Goal: Transaction & Acquisition: Purchase product/service

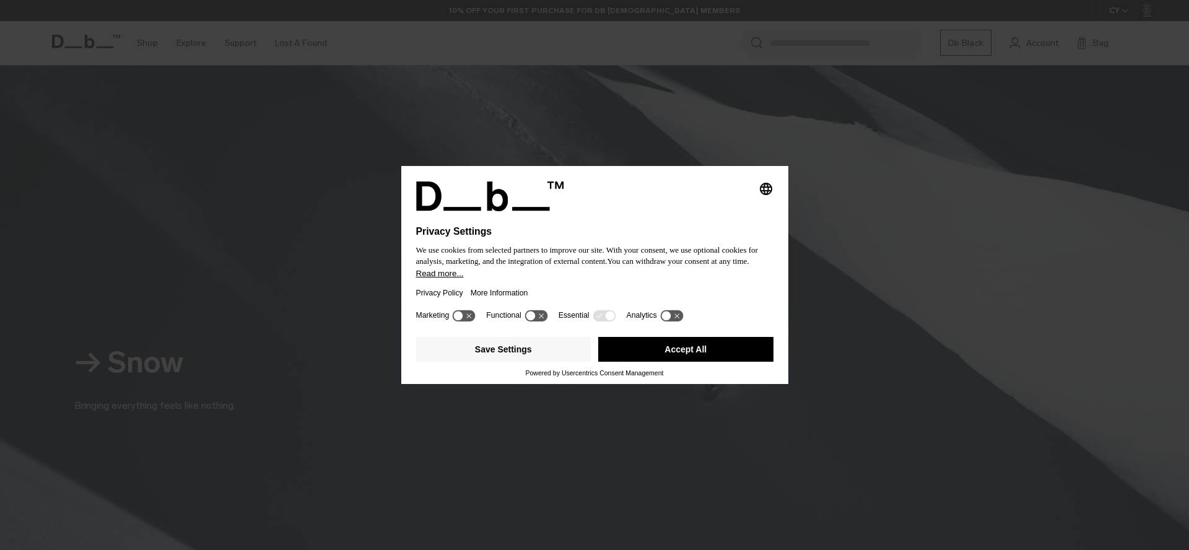
click at [714, 362] on button "Accept All" at bounding box center [685, 349] width 175 height 25
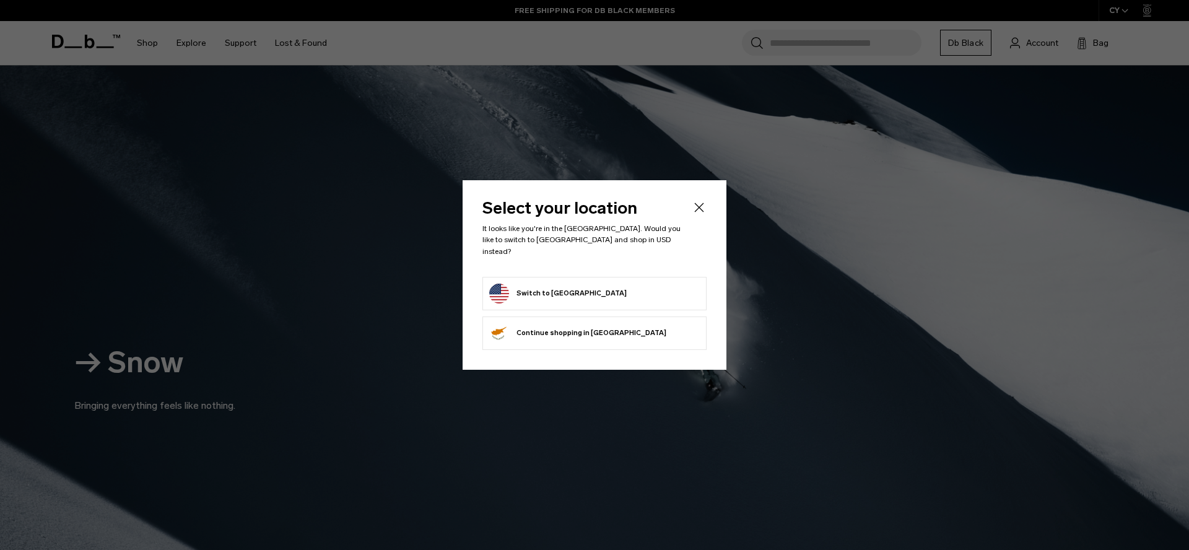
click at [650, 293] on form "Switch to United States" at bounding box center [594, 294] width 211 height 20
drag, startPoint x: 541, startPoint y: 279, endPoint x: 530, endPoint y: 288, distance: 14.5
click at [536, 284] on button "Switch to United States" at bounding box center [557, 294] width 137 height 20
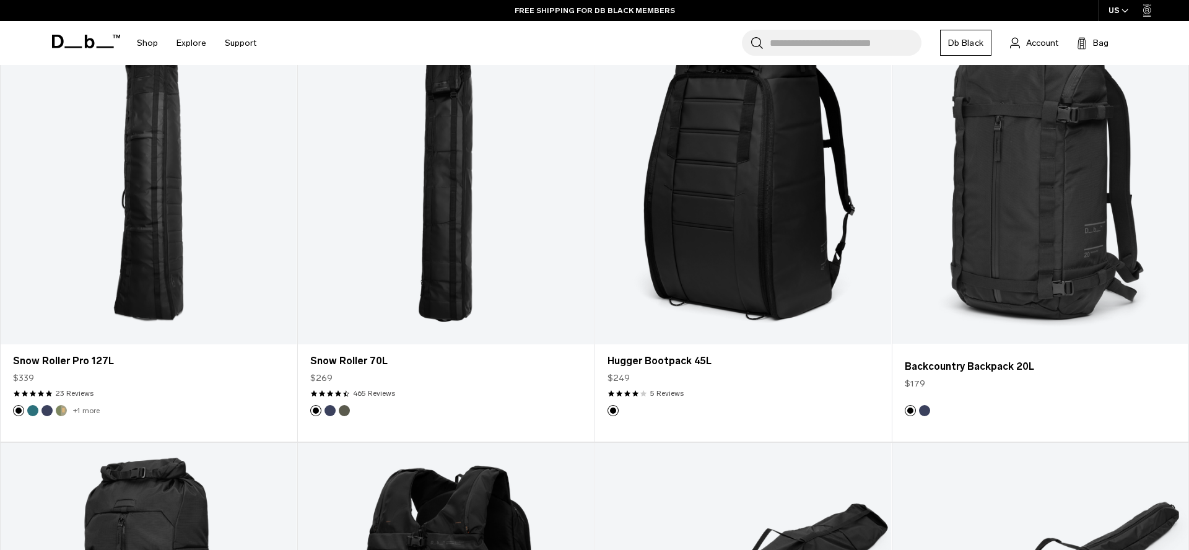
scroll to position [950, 0]
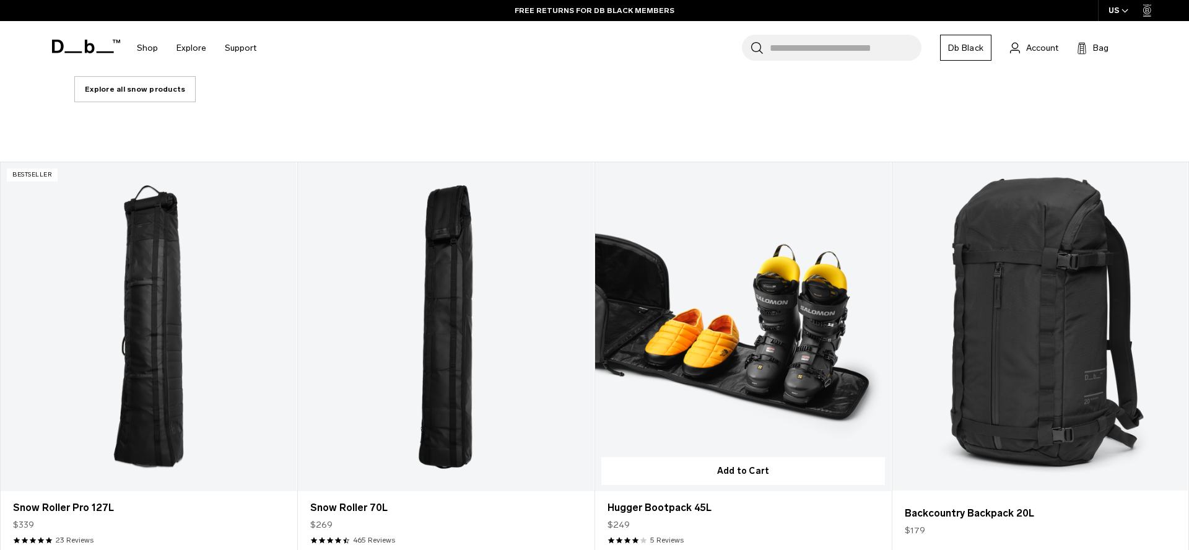
click at [726, 302] on link "Hugger Bootpack 45L" at bounding box center [743, 326] width 296 height 329
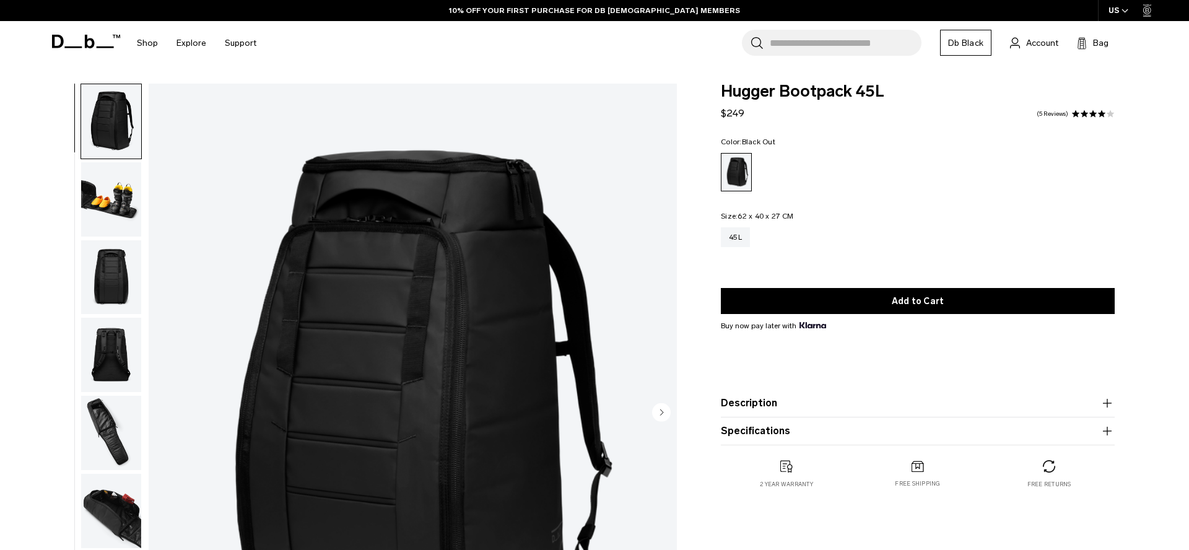
click at [122, 172] on img "button" at bounding box center [111, 199] width 60 height 74
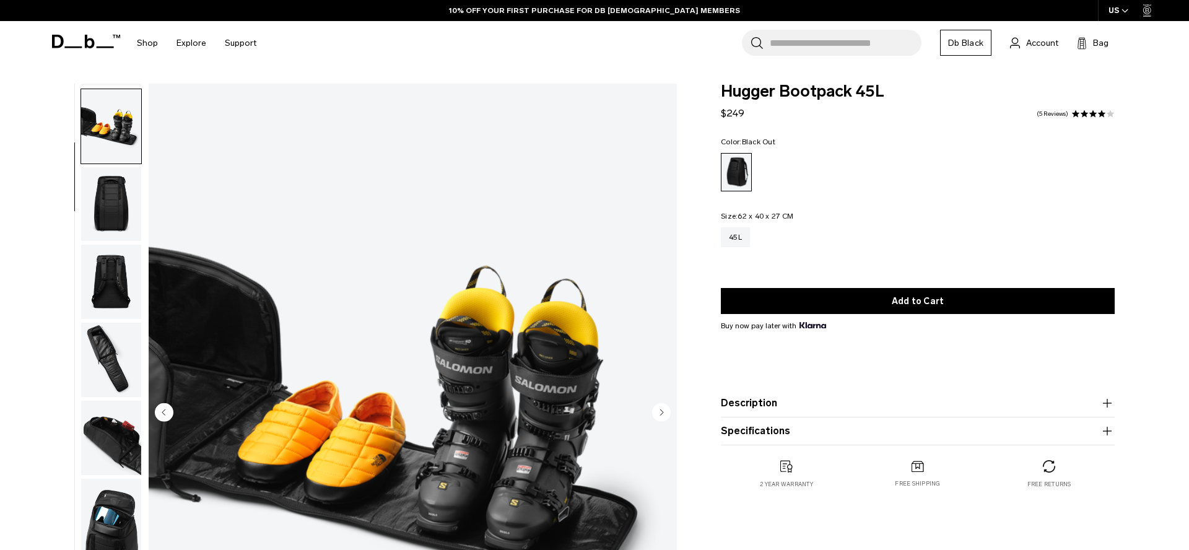
scroll to position [78, 0]
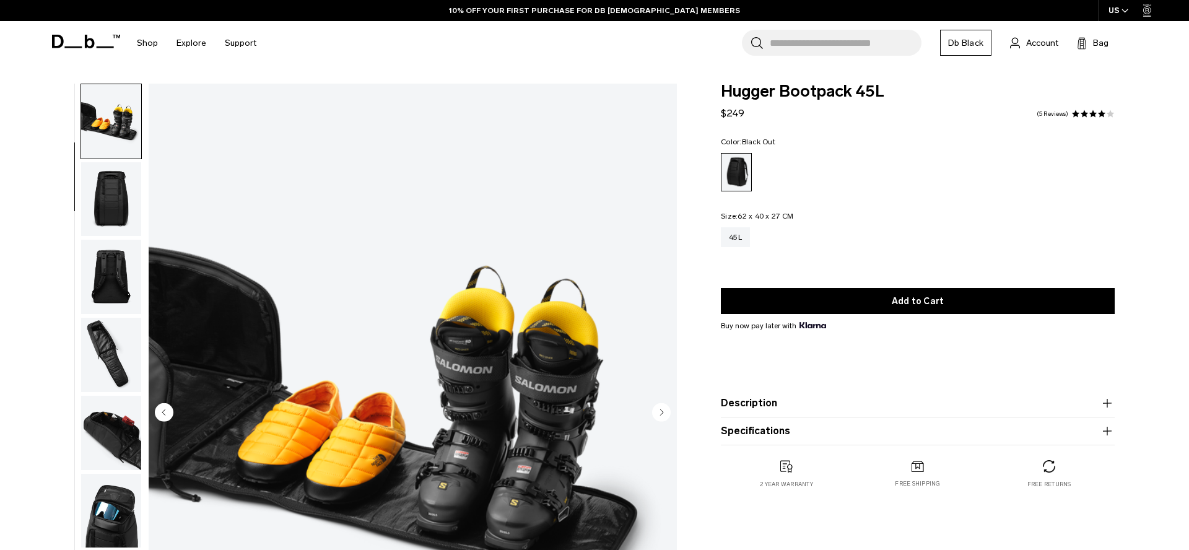
click at [89, 289] on img "button" at bounding box center [111, 277] width 60 height 74
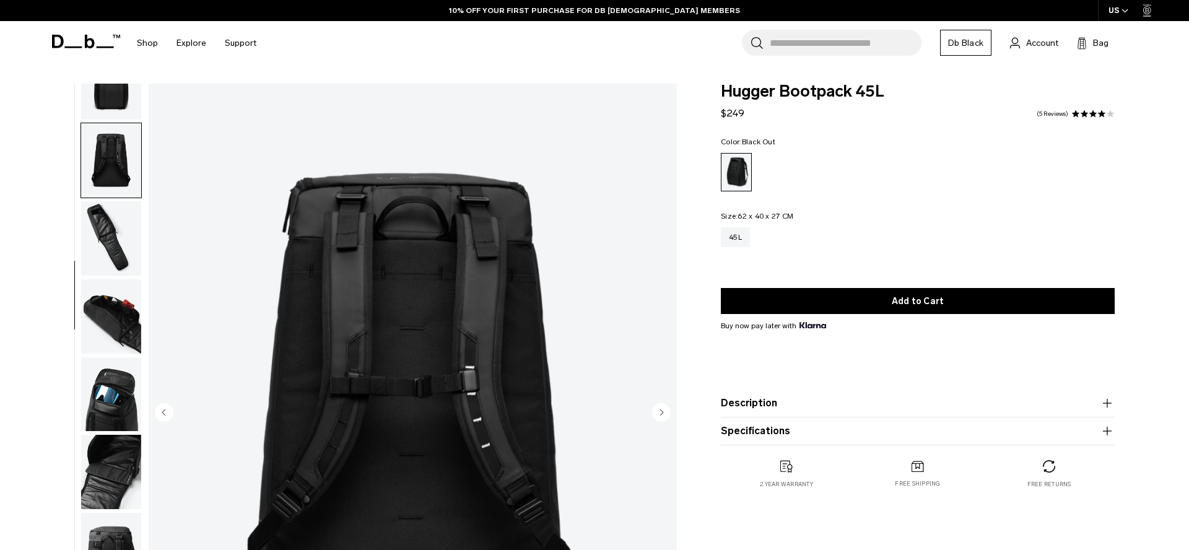
scroll to position [195, 0]
click at [117, 264] on img "button" at bounding box center [111, 238] width 60 height 74
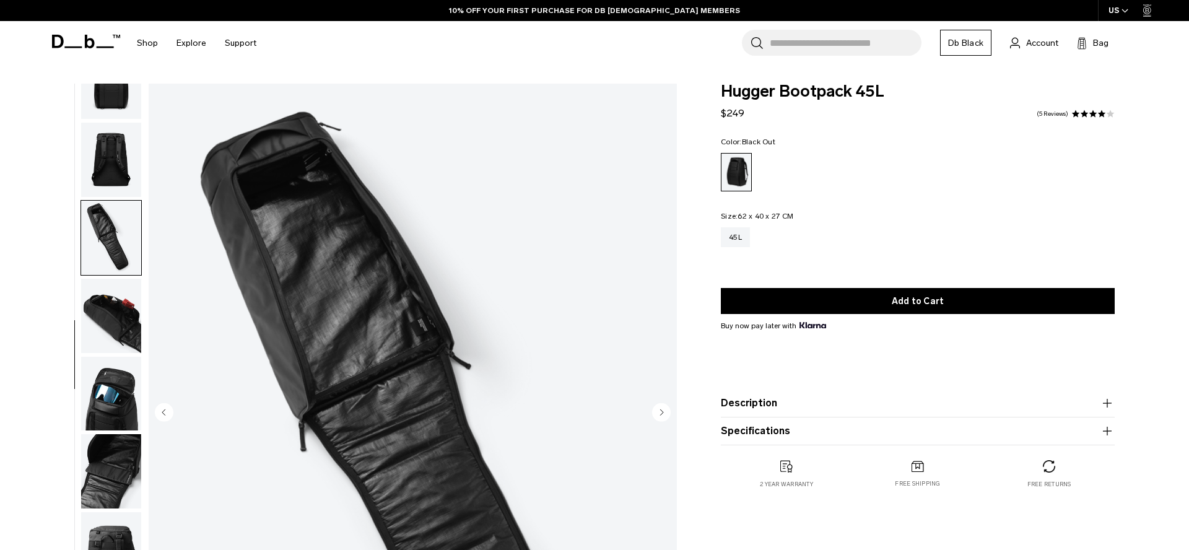
click at [97, 309] on img "button" at bounding box center [111, 316] width 60 height 74
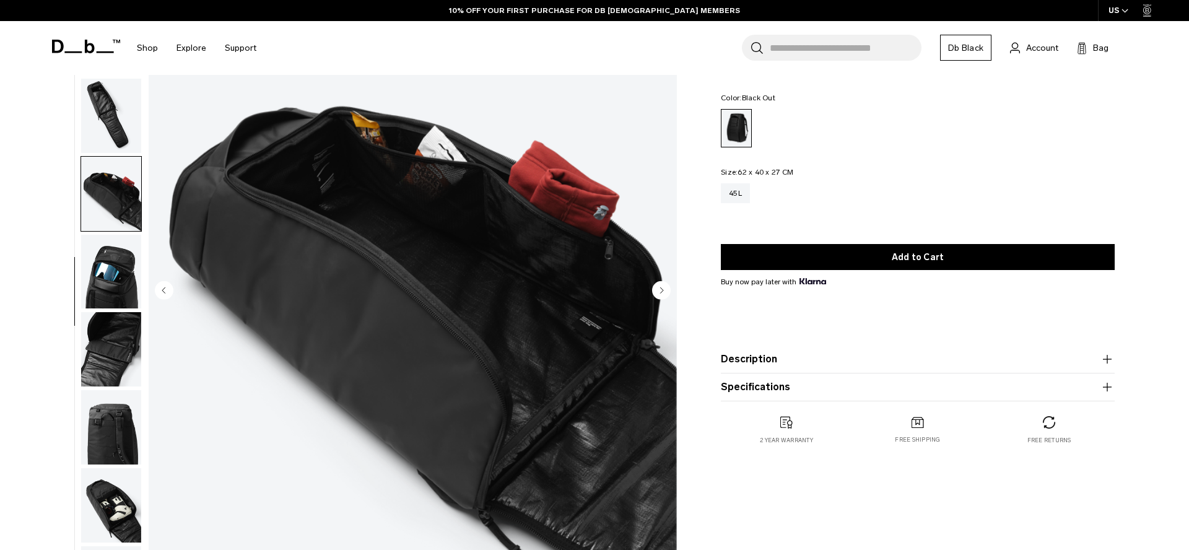
scroll to position [121, 0]
click at [108, 286] on img "button" at bounding box center [111, 272] width 60 height 74
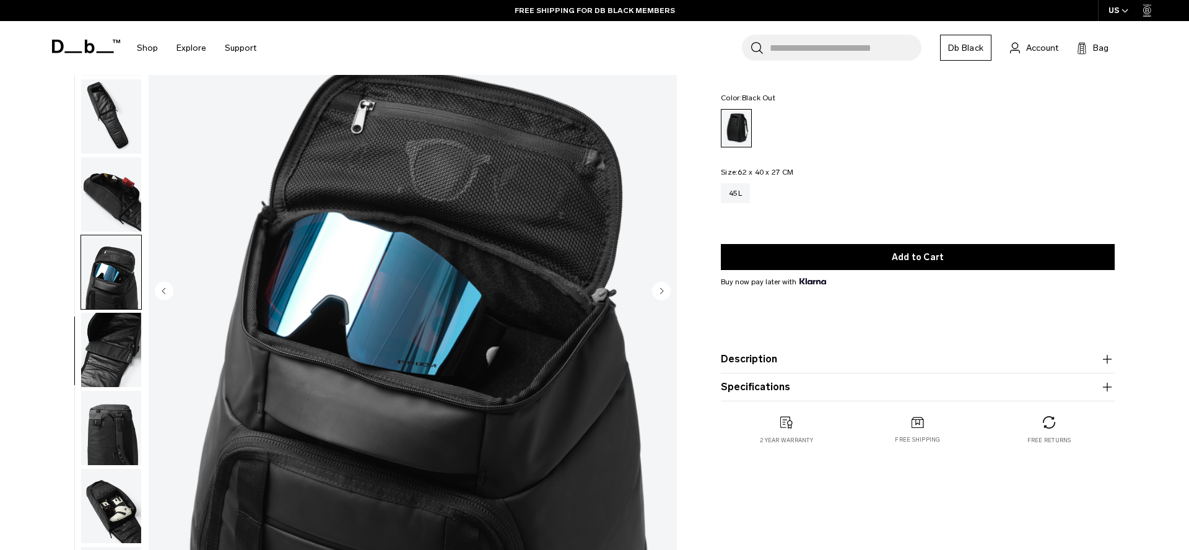
click at [93, 338] on img "button" at bounding box center [111, 350] width 60 height 74
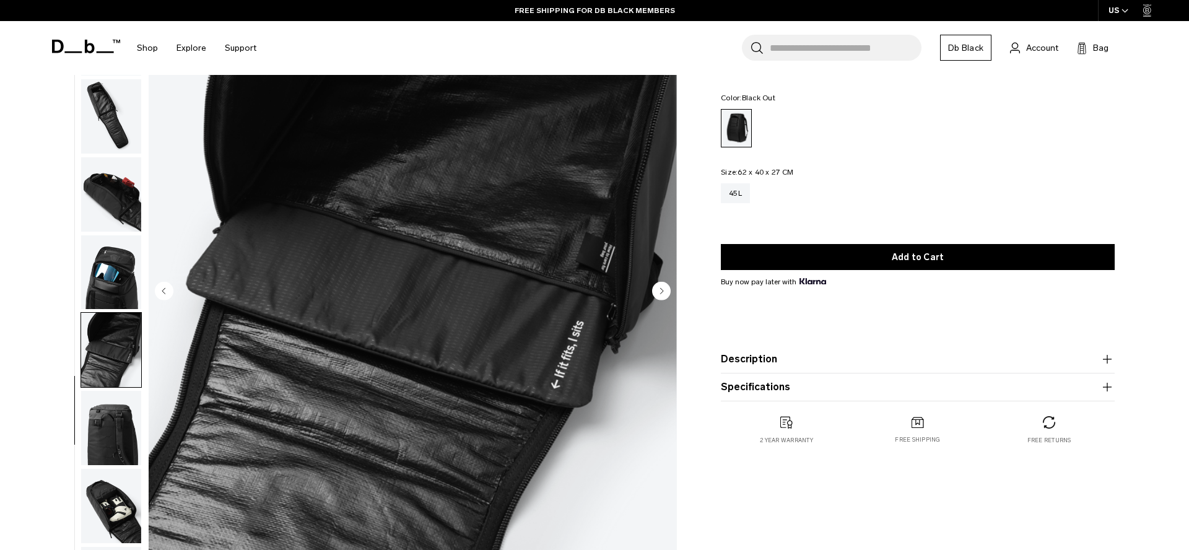
click at [123, 412] on img "button" at bounding box center [111, 428] width 60 height 74
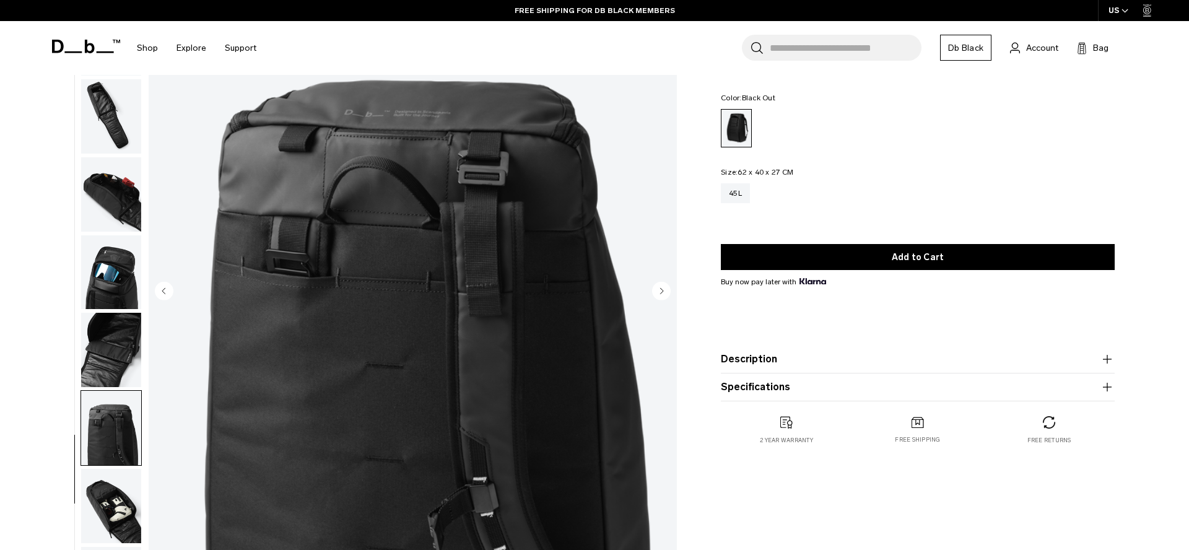
click at [134, 480] on img "button" at bounding box center [111, 506] width 60 height 74
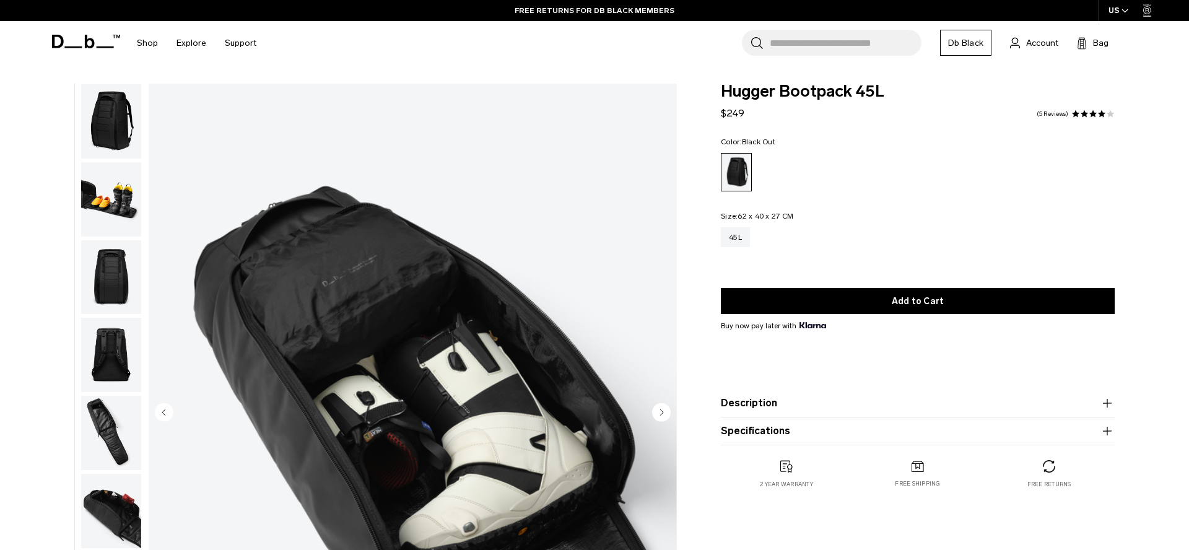
scroll to position [1, 0]
click at [98, 201] on img "button" at bounding box center [111, 199] width 60 height 74
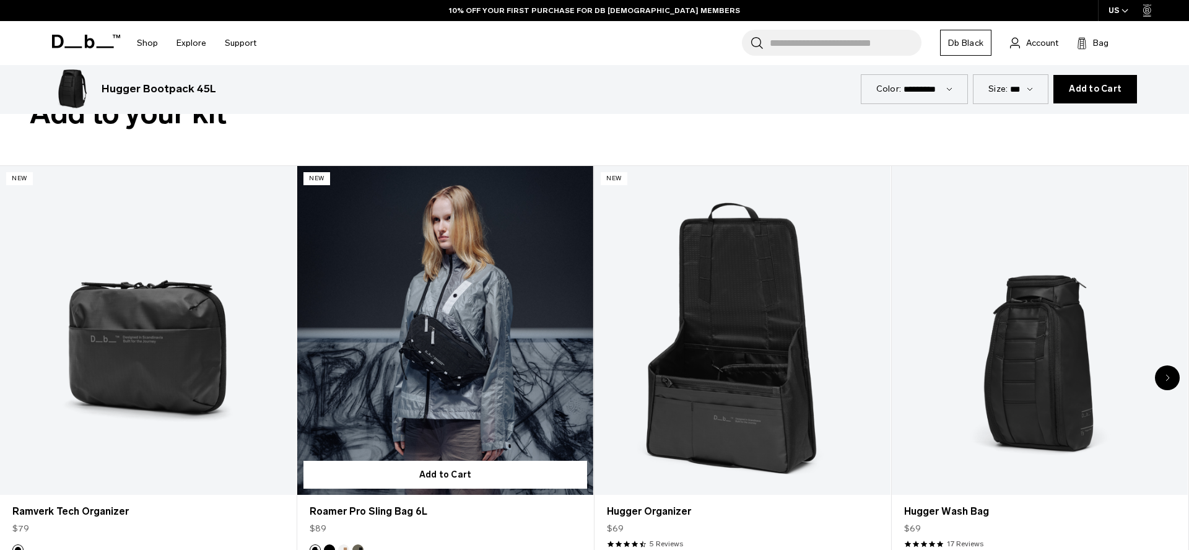
scroll to position [3451, 0]
